Goal: Check status

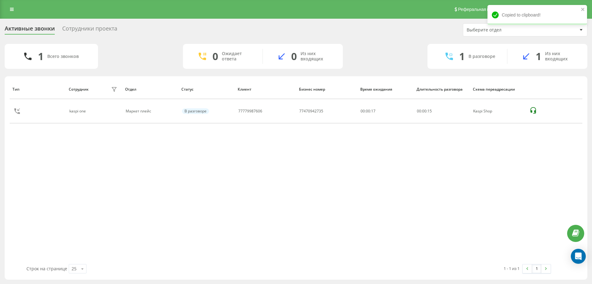
click at [0, 0] on icon at bounding box center [0, 0] width 0 height 0
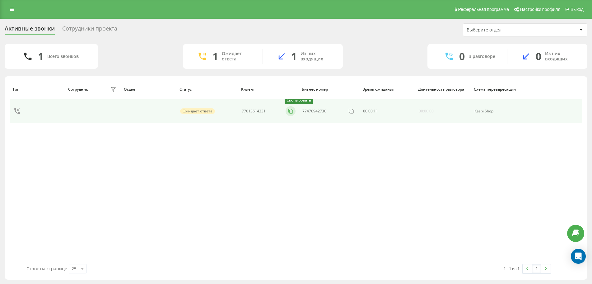
click at [294, 112] on button at bounding box center [291, 111] width 10 height 7
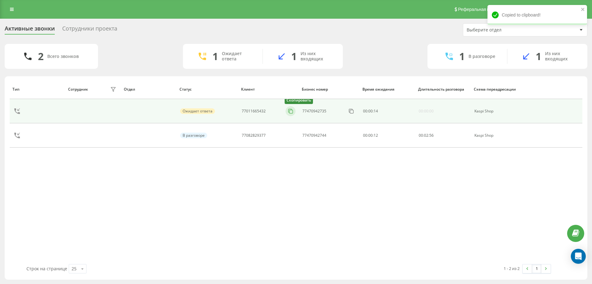
click at [289, 112] on icon at bounding box center [290, 110] width 3 height 3
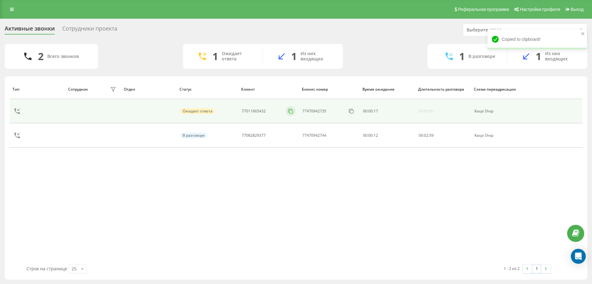
click at [289, 112] on icon at bounding box center [290, 110] width 3 height 3
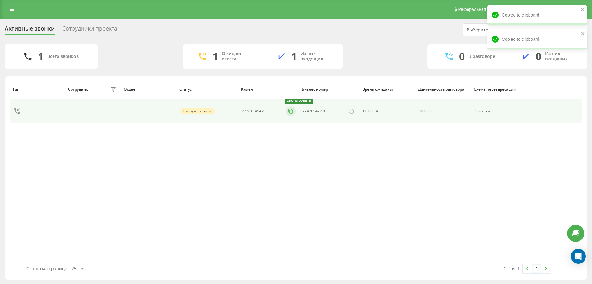
click at [295, 110] on button at bounding box center [291, 111] width 10 height 7
click at [291, 113] on icon at bounding box center [291, 111] width 6 height 6
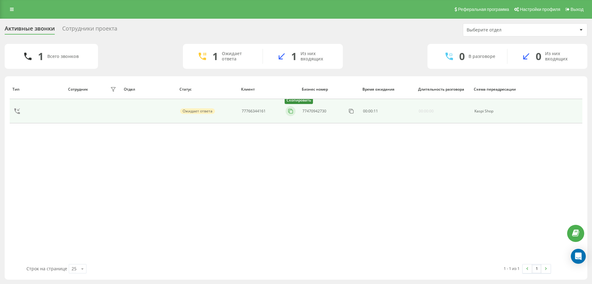
click at [287, 112] on button at bounding box center [291, 111] width 10 height 7
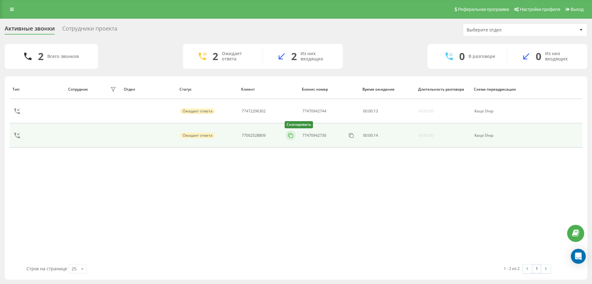
click at [288, 136] on icon at bounding box center [291, 135] width 6 height 6
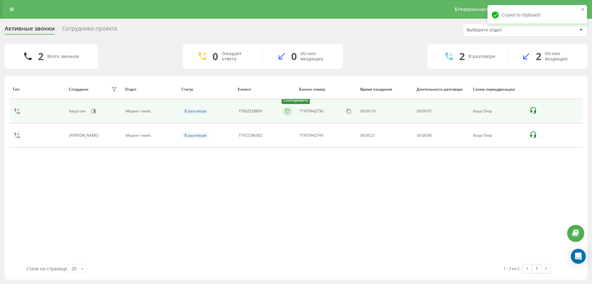
click at [289, 109] on icon at bounding box center [287, 110] width 3 height 3
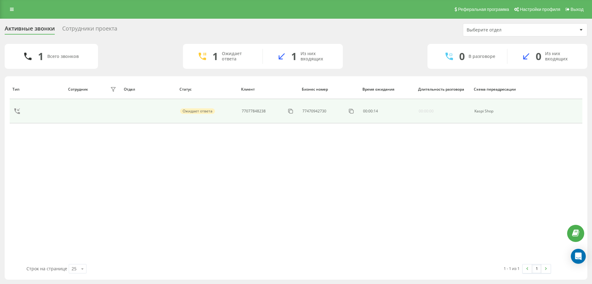
click at [287, 107] on div at bounding box center [291, 111] width 10 height 10
click at [289, 108] on icon at bounding box center [291, 111] width 6 height 6
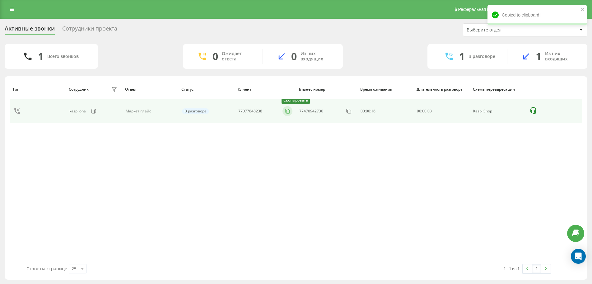
click at [288, 109] on icon at bounding box center [288, 111] width 6 height 6
click at [290, 112] on icon at bounding box center [288, 111] width 6 height 6
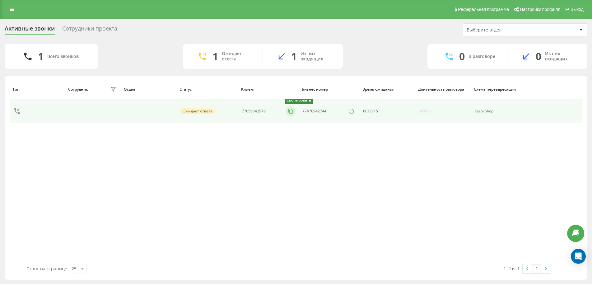
click at [288, 112] on icon at bounding box center [291, 111] width 6 height 6
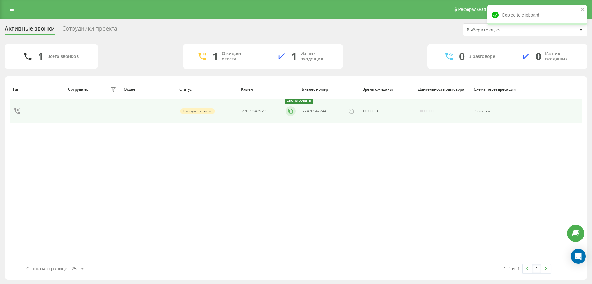
click at [291, 110] on icon at bounding box center [291, 111] width 6 height 6
